Goal: Task Accomplishment & Management: Use online tool/utility

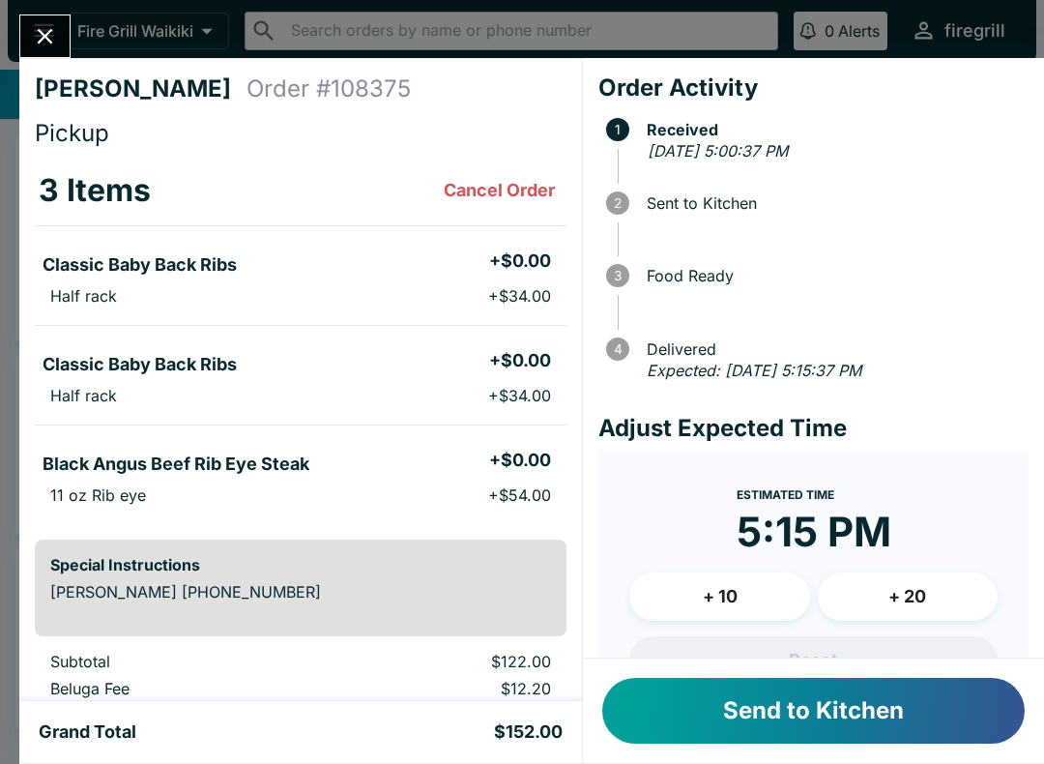
click at [859, 697] on button "Send to Kitchen" at bounding box center [813, 711] width 422 height 66
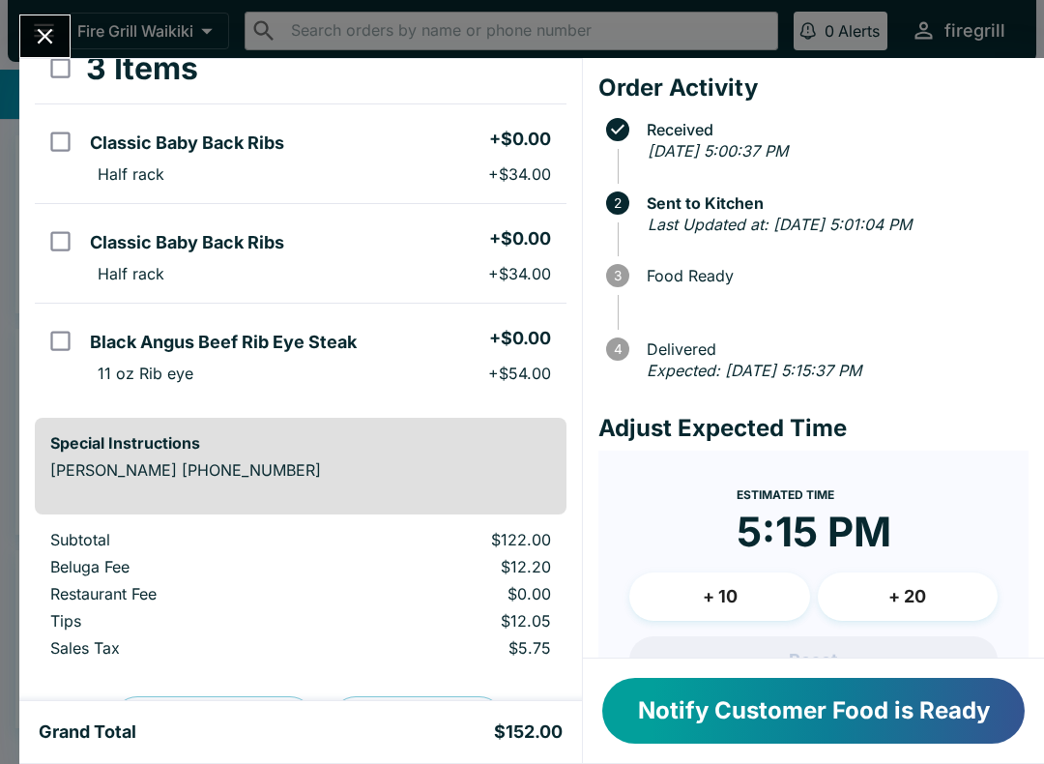
scroll to position [114, 0]
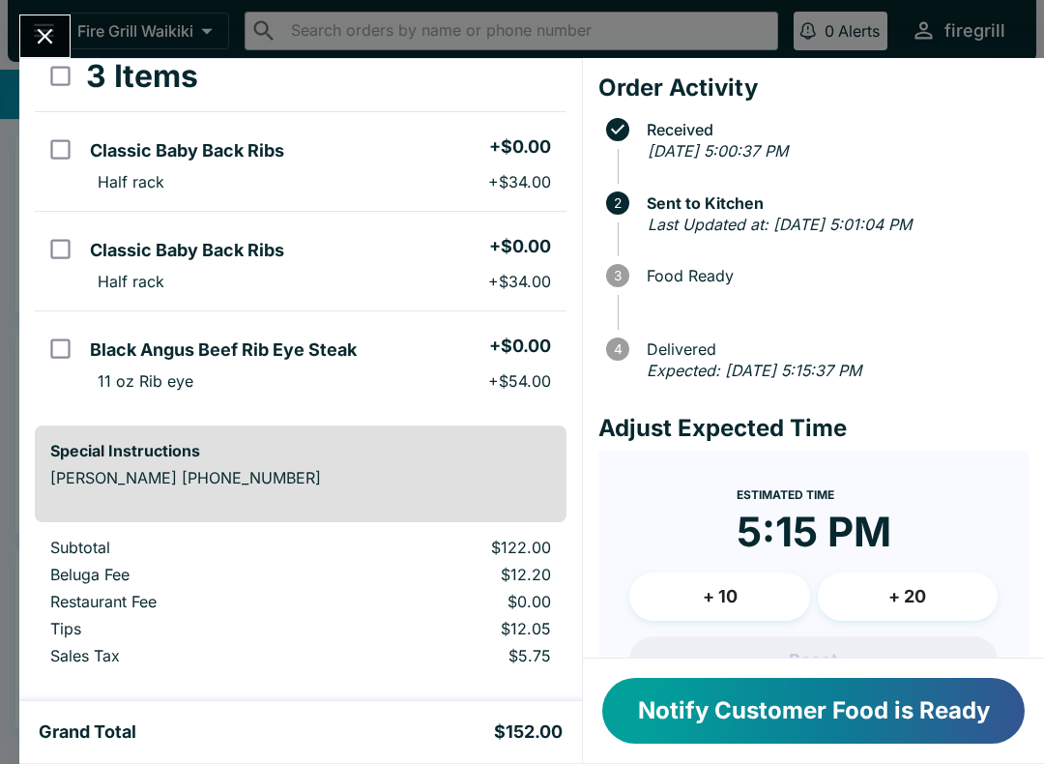
click at [509, 670] on td "$5.75" at bounding box center [445, 659] width 244 height 27
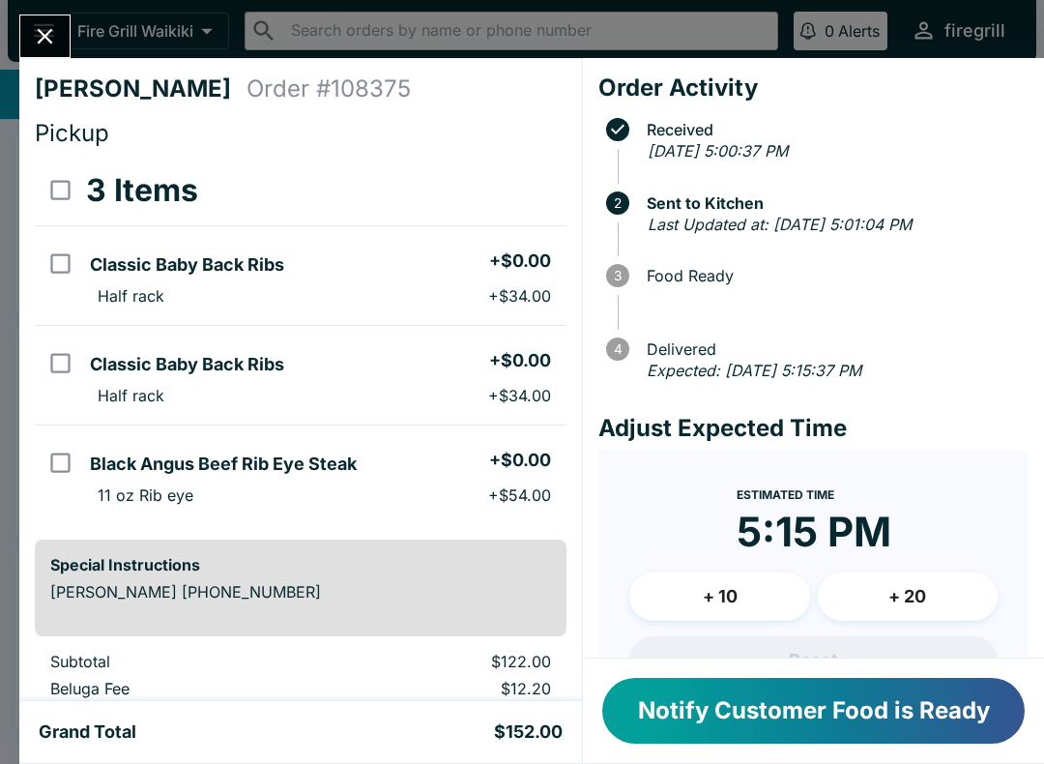
scroll to position [-2, 0]
click at [45, 36] on icon "Close" at bounding box center [45, 36] width 15 height 15
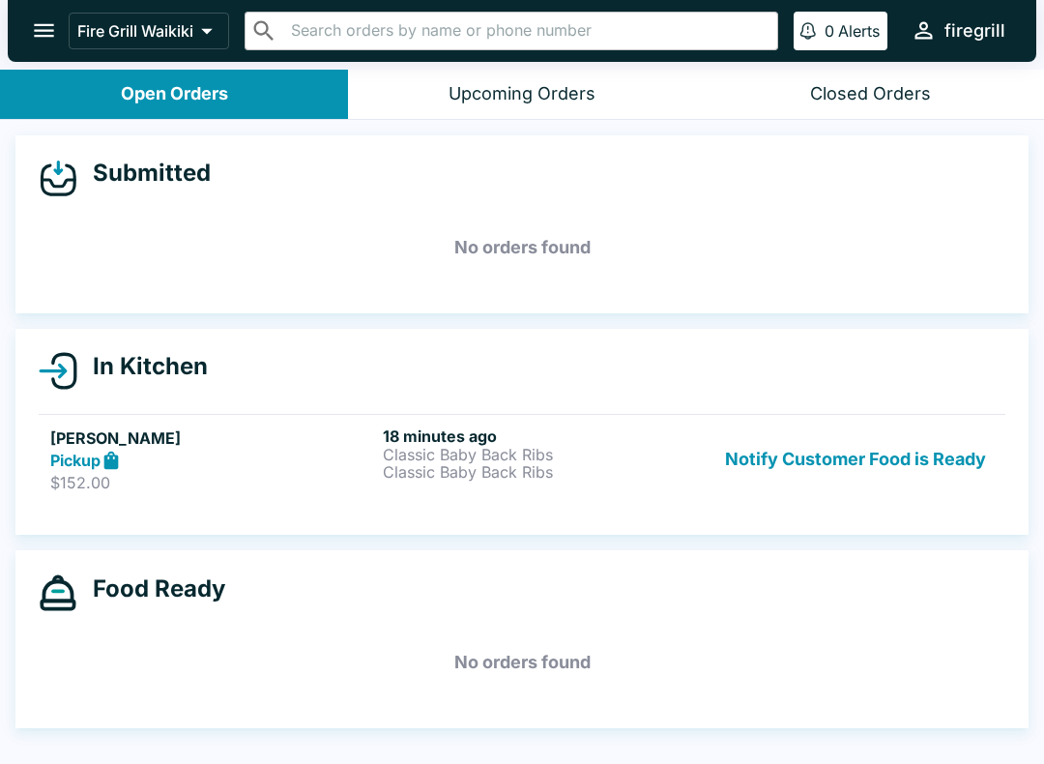
click at [414, 457] on p "Classic Baby Back Ribs" at bounding box center [545, 454] width 325 height 17
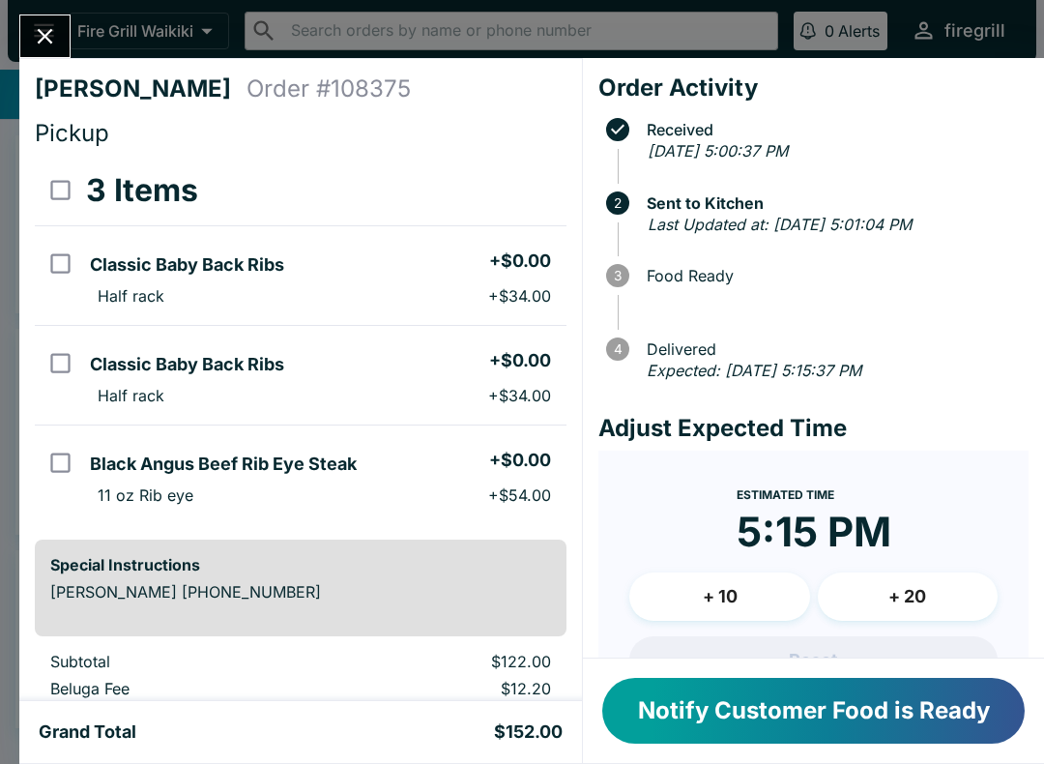
click at [714, 708] on button "Notify Customer Food is Ready" at bounding box center [813, 711] width 422 height 66
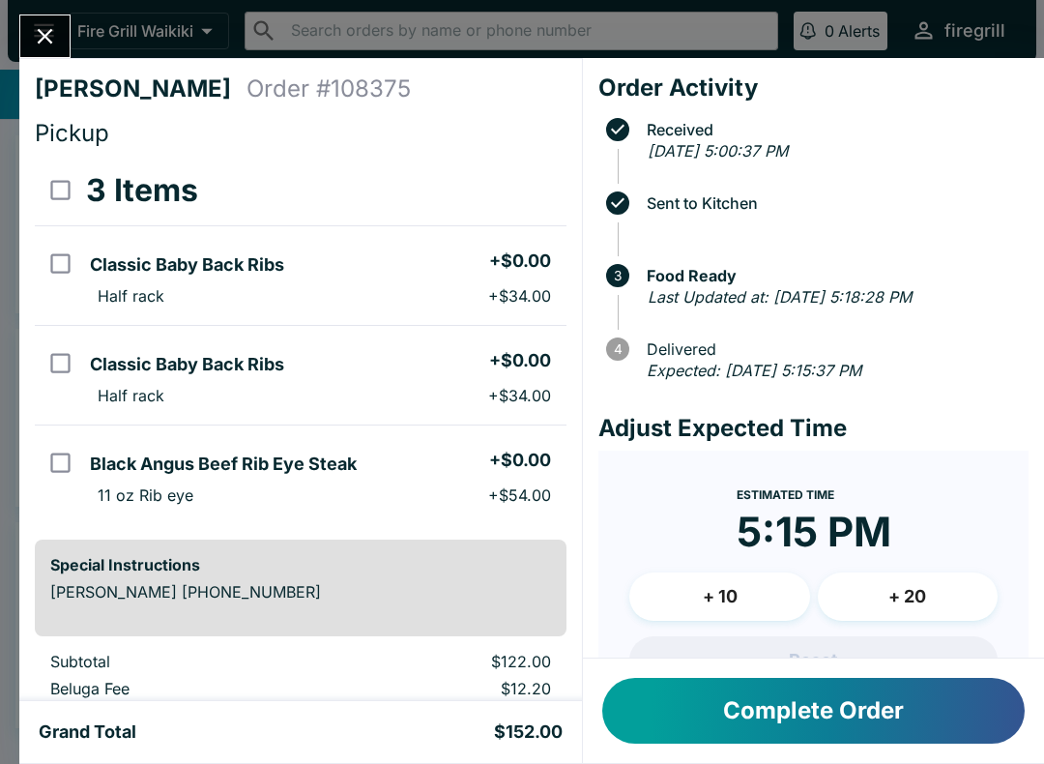
click at [912, 715] on button "Complete Order" at bounding box center [813, 711] width 422 height 66
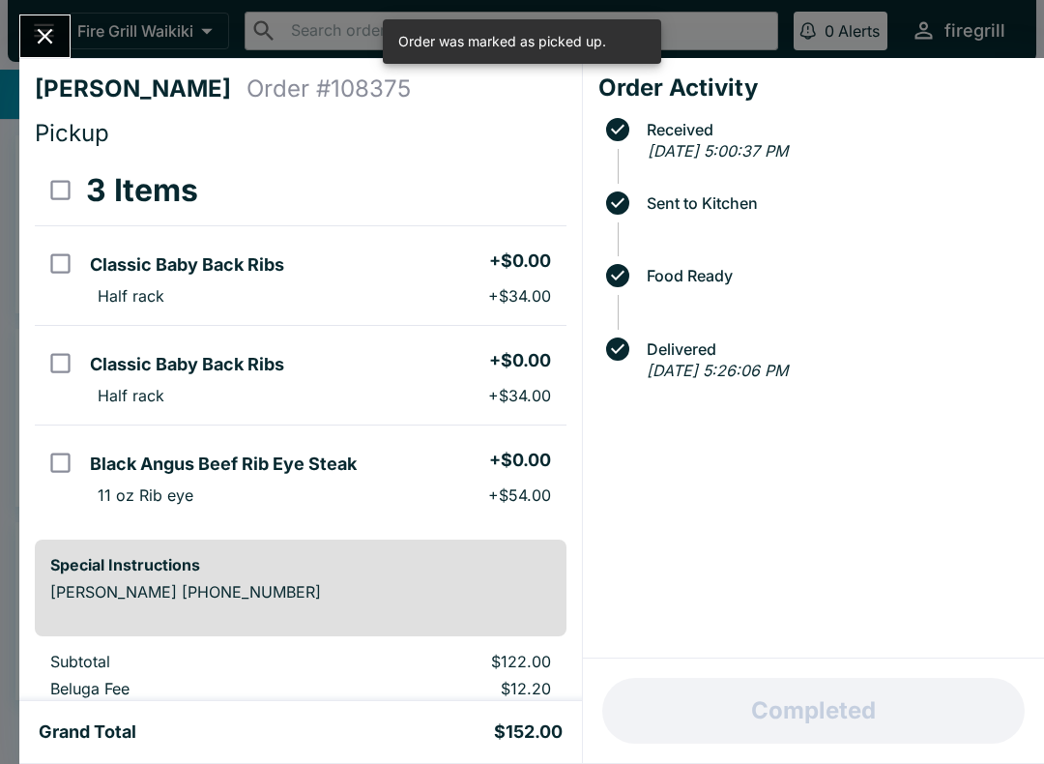
click at [44, 33] on icon "Close" at bounding box center [45, 36] width 26 height 26
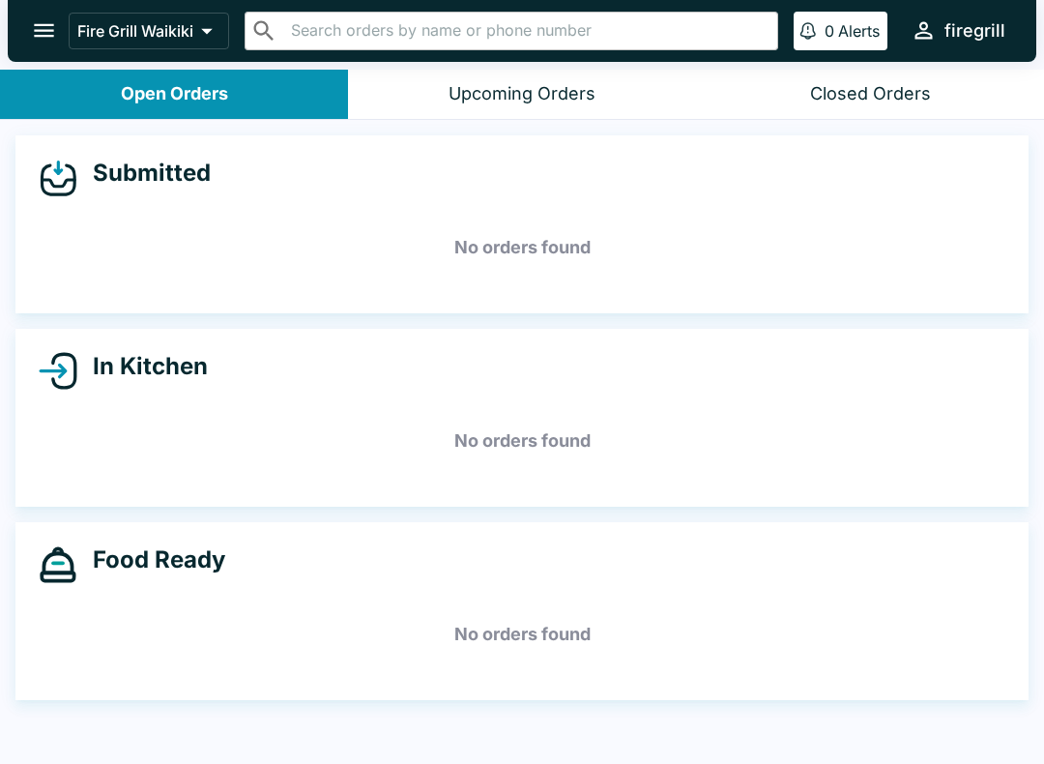
click at [922, 91] on div "Closed Orders" at bounding box center [870, 94] width 121 height 22
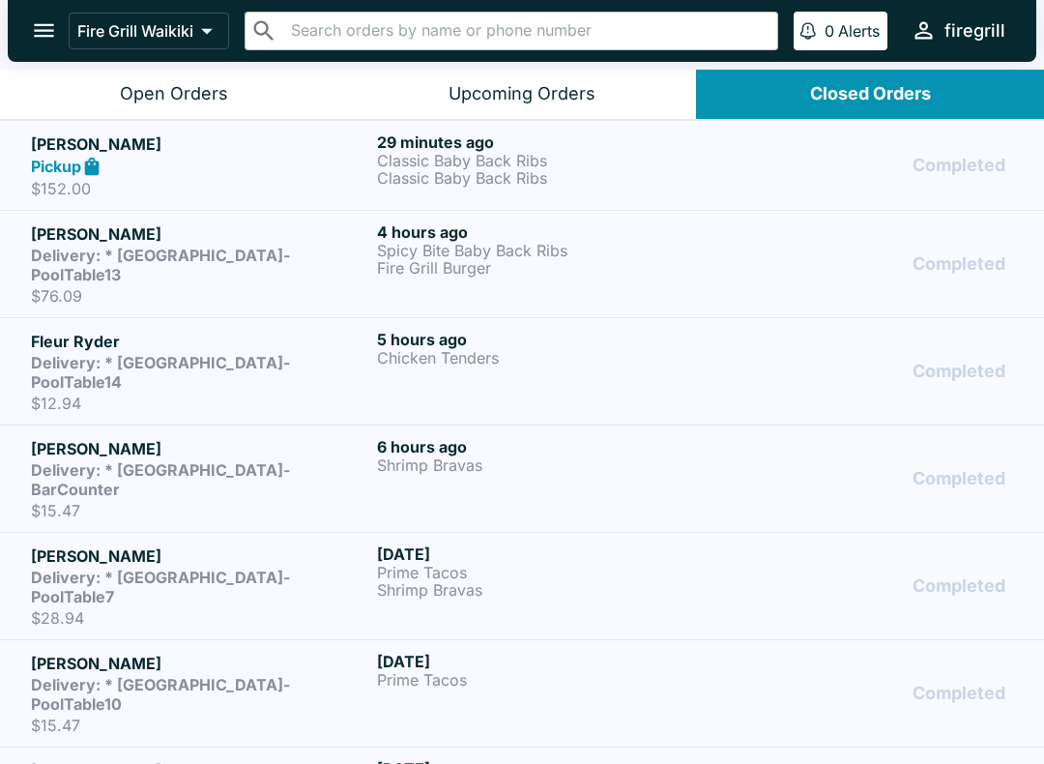
click at [973, 282] on div "Completed" at bounding box center [868, 263] width 290 height 83
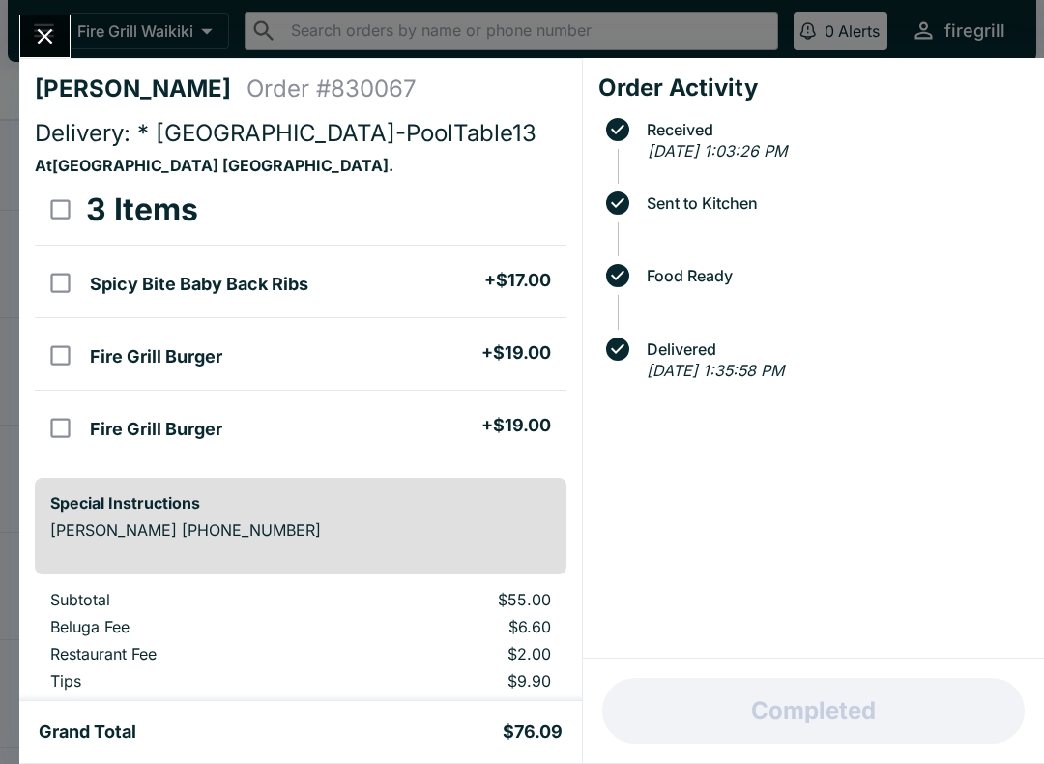
click at [52, 29] on icon "Close" at bounding box center [45, 36] width 26 height 26
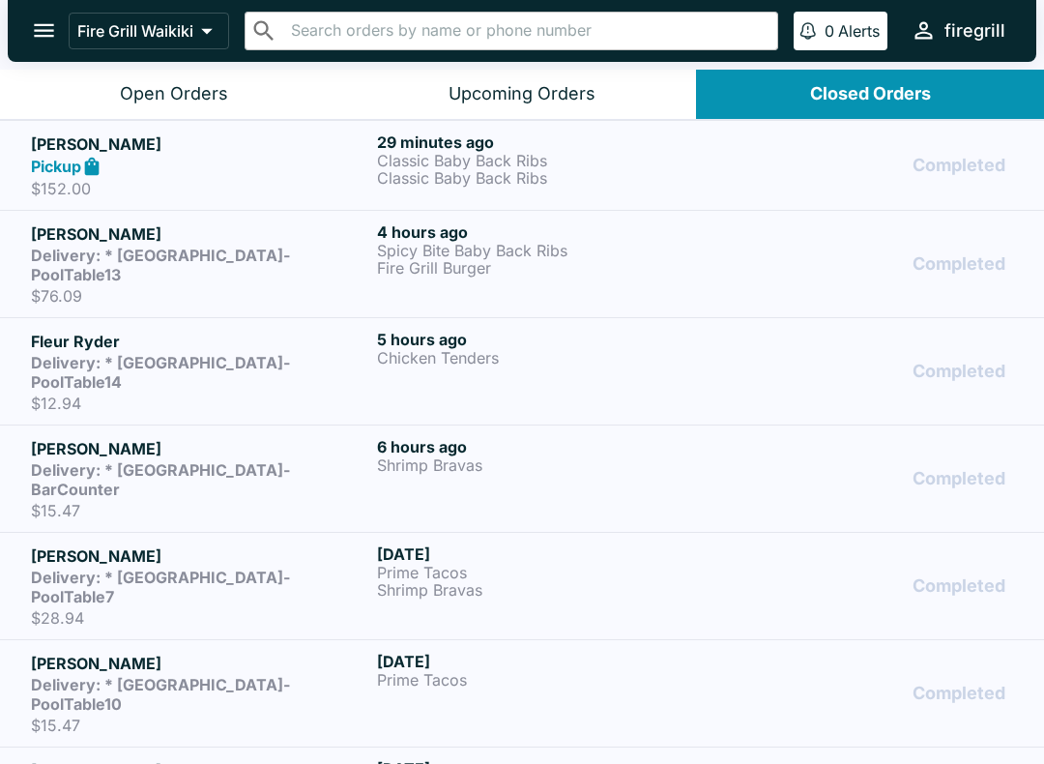
click at [999, 169] on div "Completed" at bounding box center [868, 165] width 290 height 67
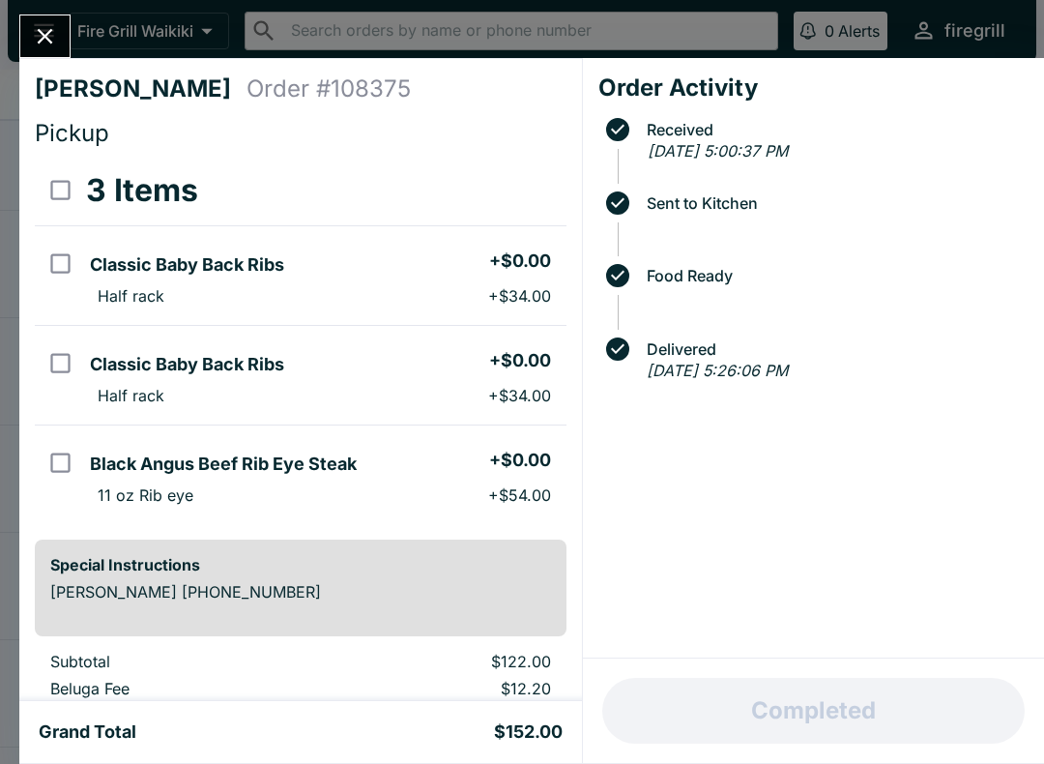
click at [28, 20] on button "Close" at bounding box center [44, 36] width 49 height 42
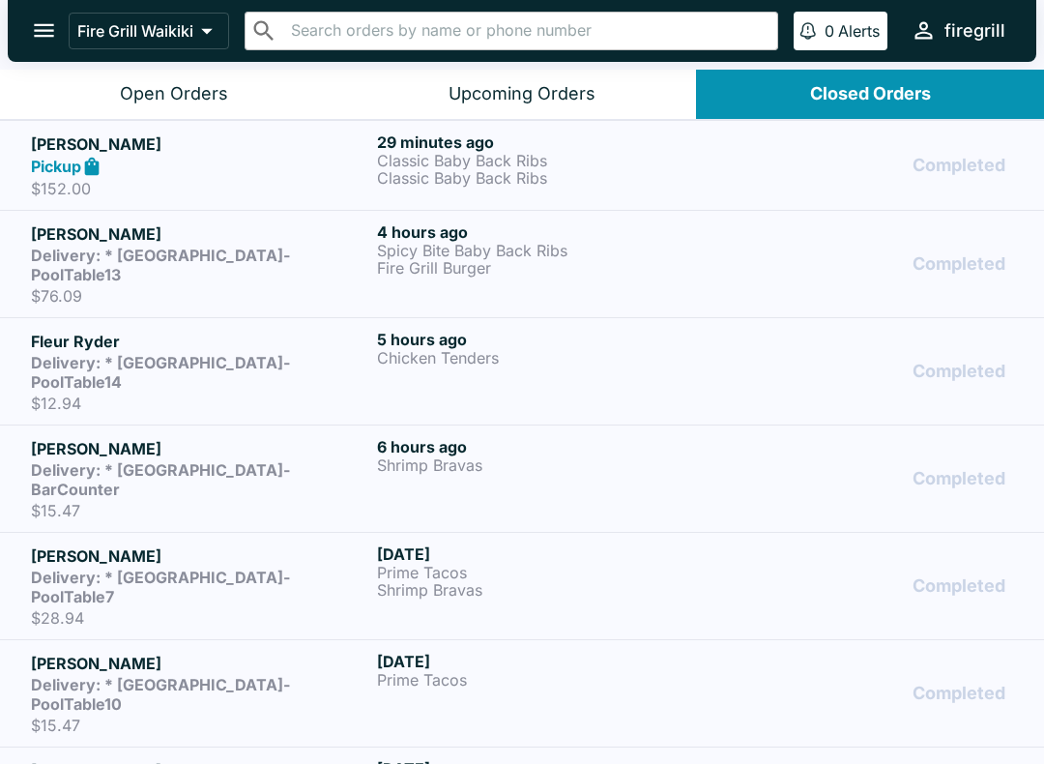
click at [565, 161] on p "Classic Baby Back Ribs" at bounding box center [546, 160] width 338 height 17
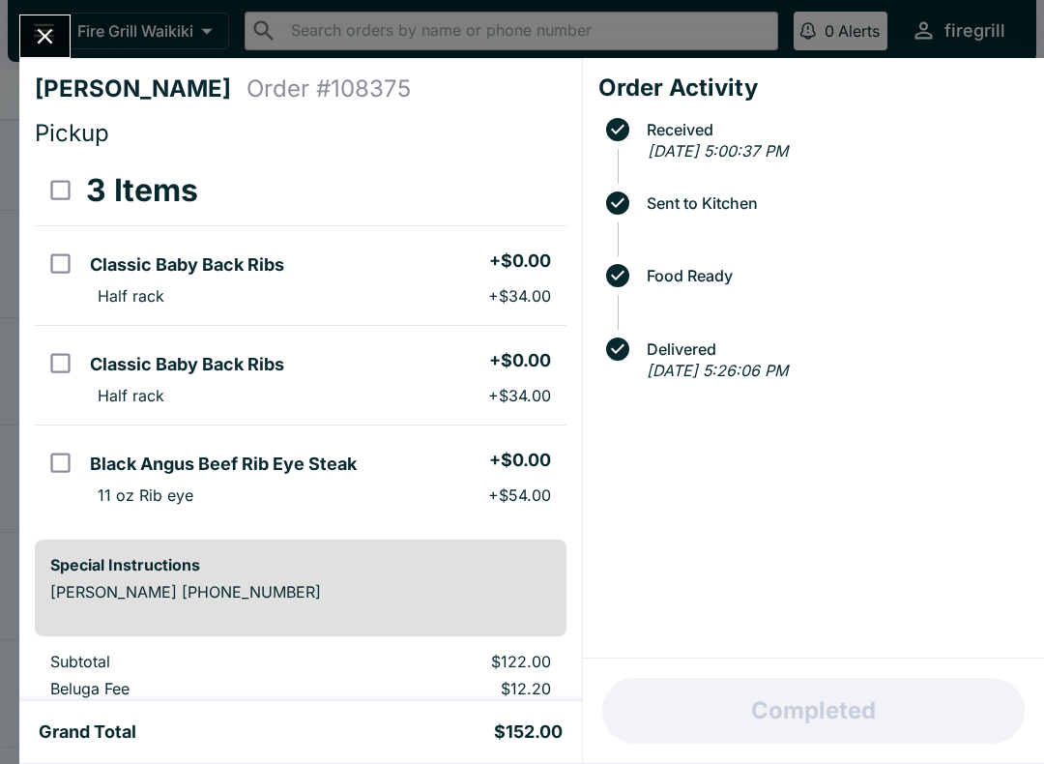
click at [55, 41] on icon "Close" at bounding box center [45, 36] width 26 height 26
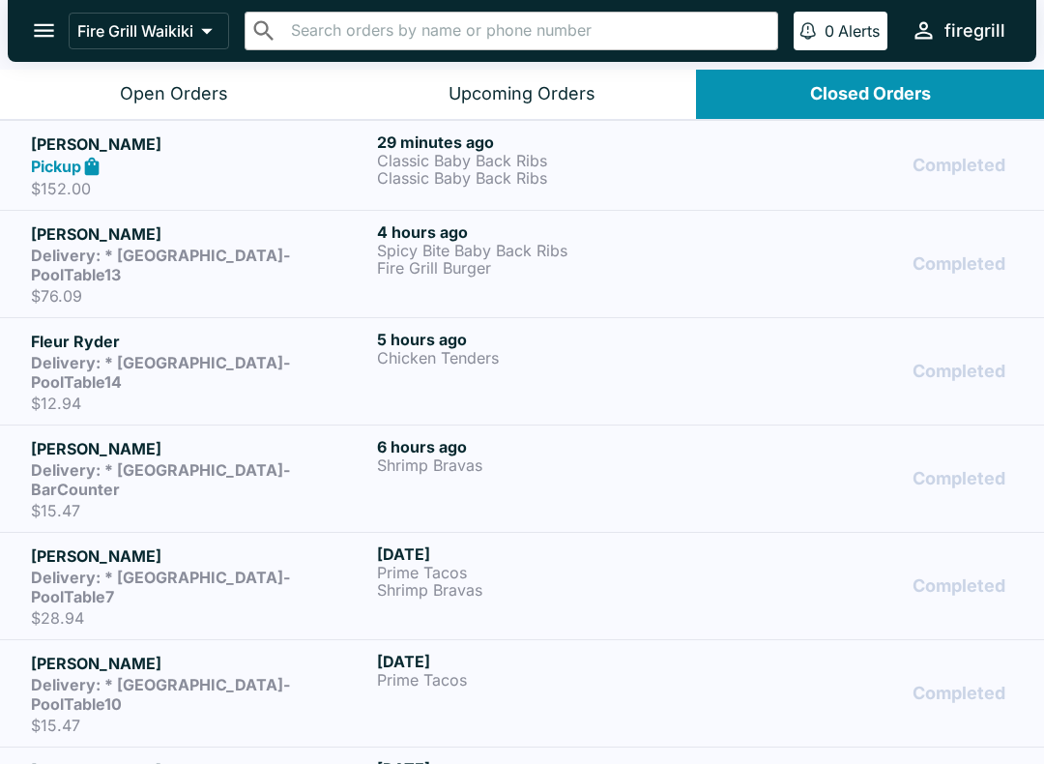
click at [186, 105] on button "Open Orders" at bounding box center [174, 94] width 348 height 49
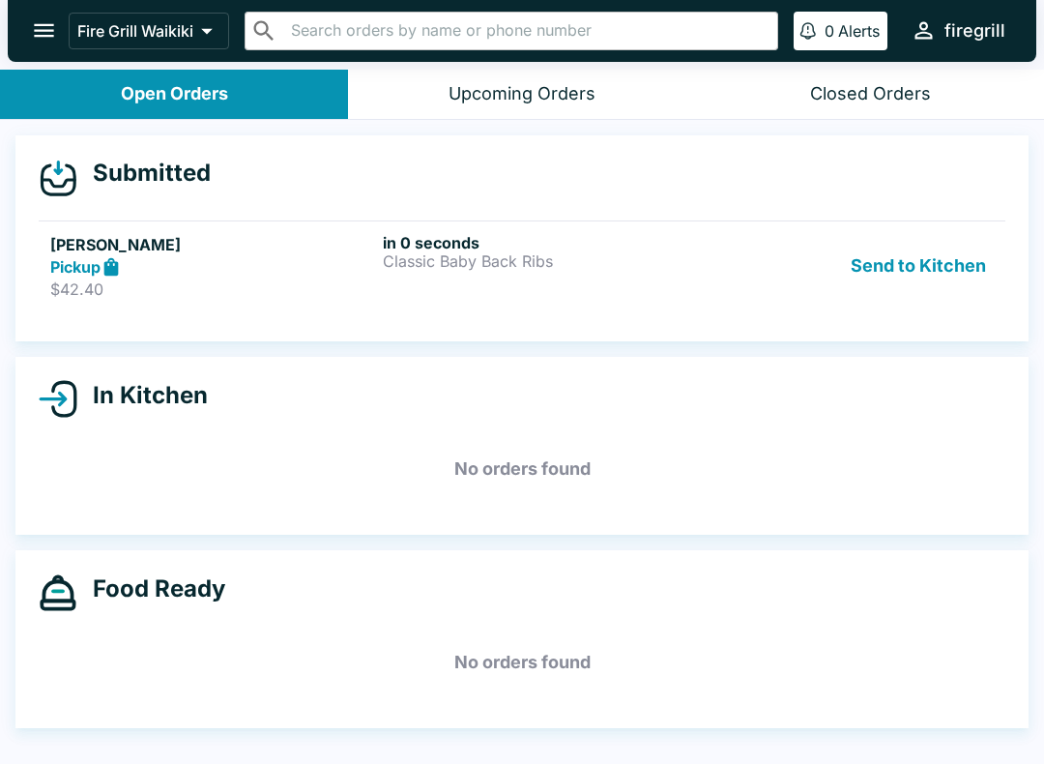
click at [475, 220] on link "[PERSON_NAME] Pickup $42.40 in 0 seconds Classic Baby Back Ribs Send to Kitchen" at bounding box center [522, 265] width 967 height 91
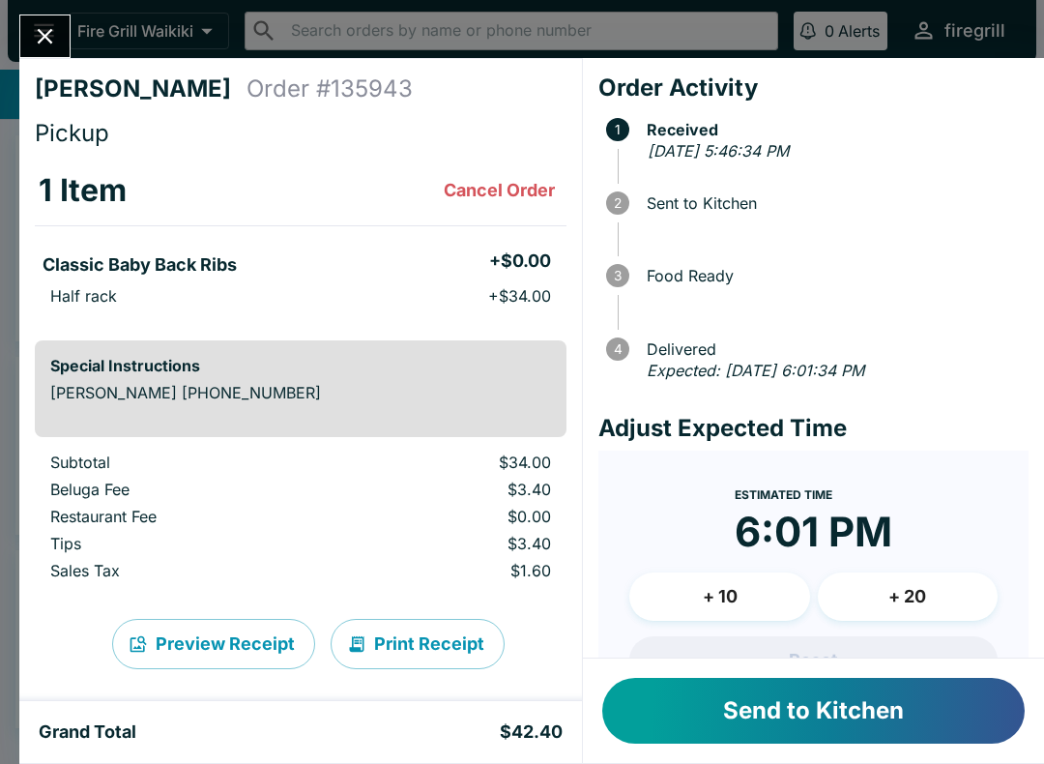
click at [940, 700] on button "Send to Kitchen" at bounding box center [813, 711] width 422 height 66
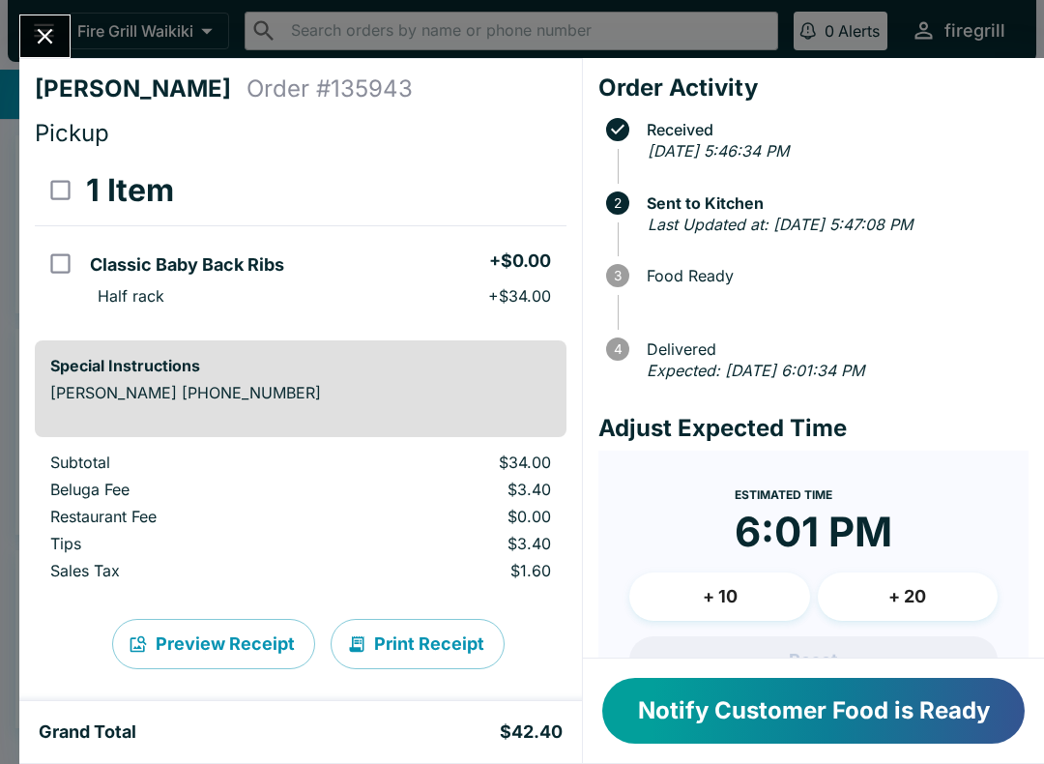
click at [863, 708] on button "Notify Customer Food is Ready" at bounding box center [813, 711] width 422 height 66
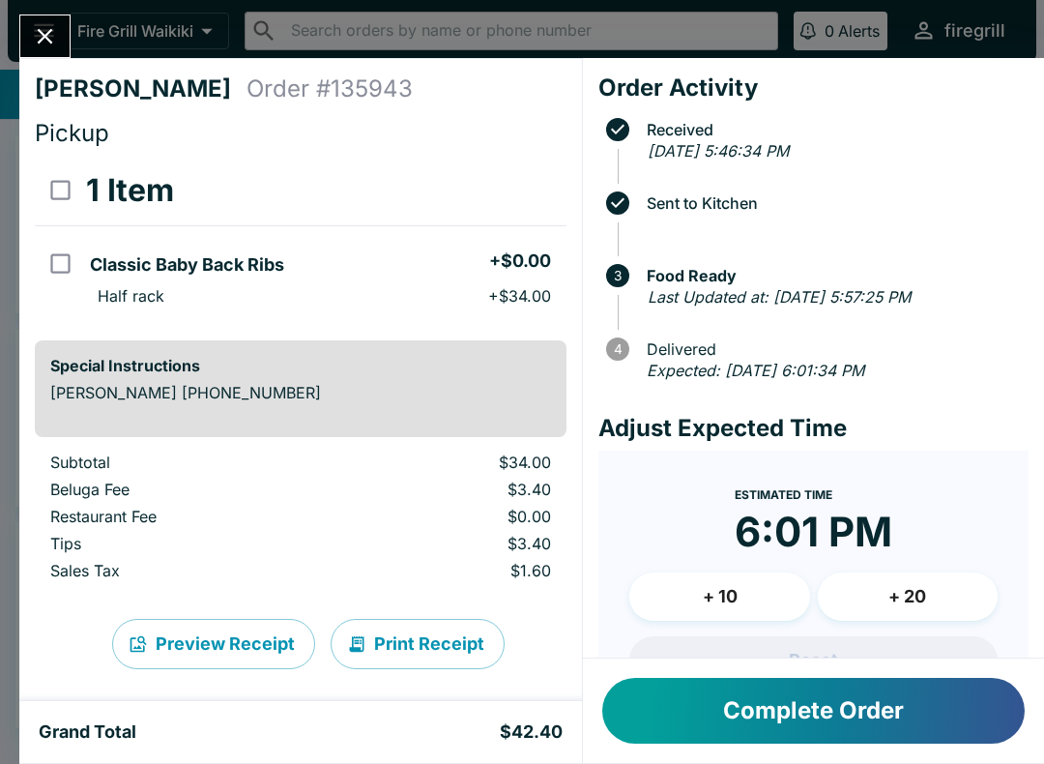
click at [828, 721] on button "Complete Order" at bounding box center [813, 711] width 422 height 66
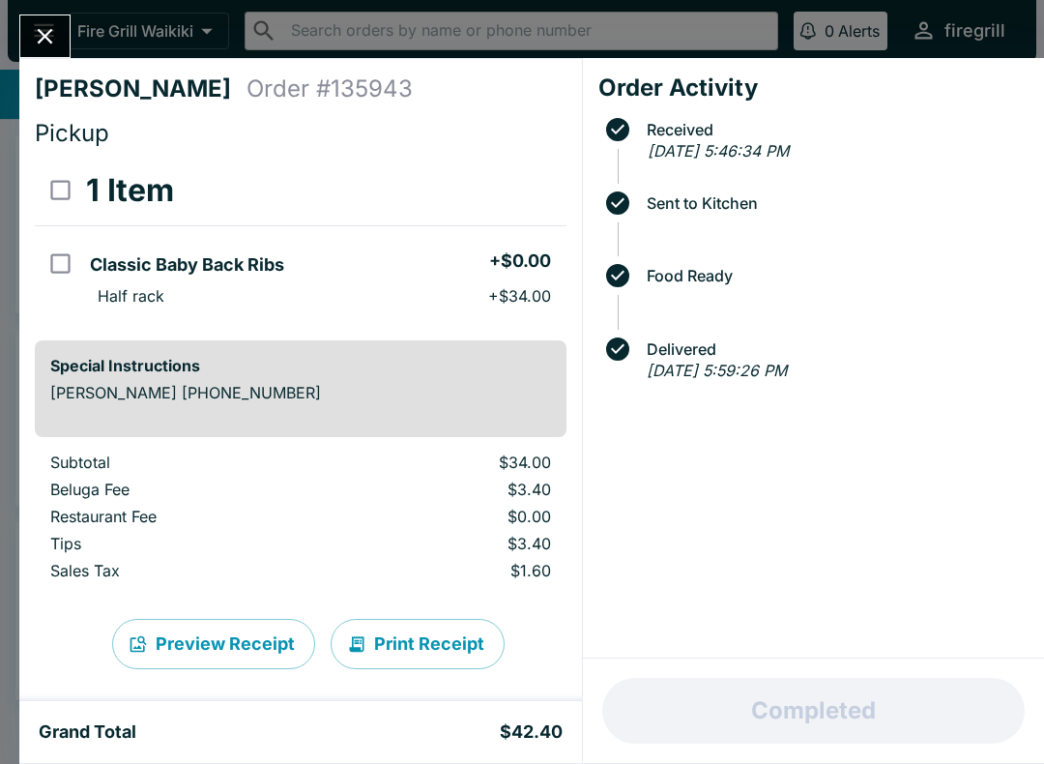
click at [46, 36] on icon "Close" at bounding box center [45, 36] width 15 height 15
